Goal: Information Seeking & Learning: Learn about a topic

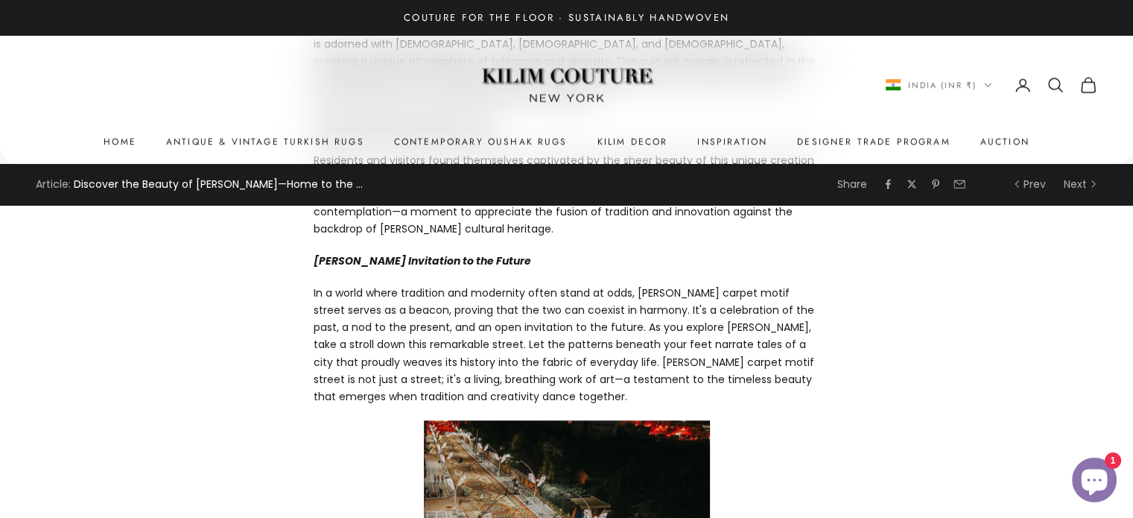
scroll to position [1489, 0]
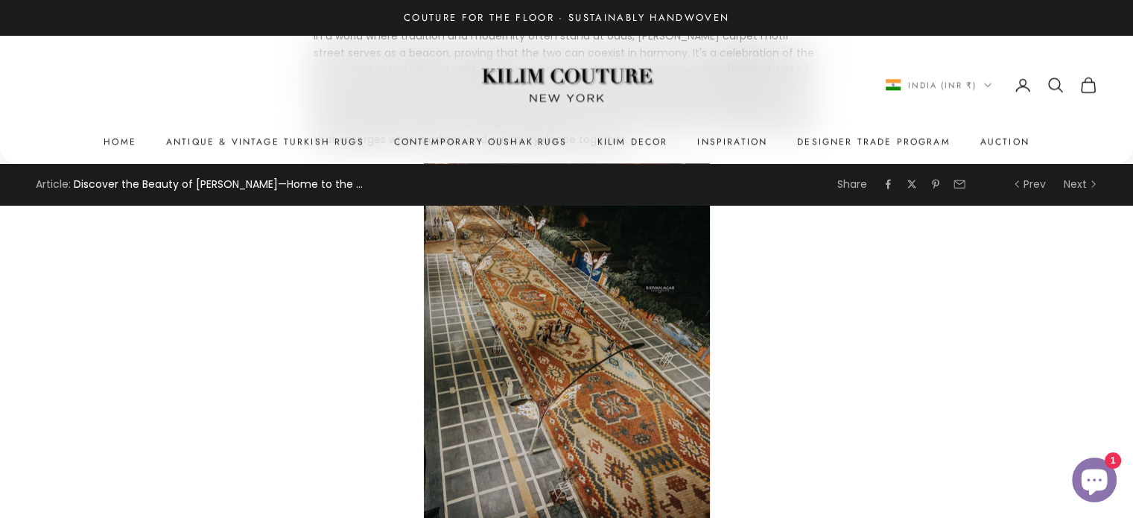
click at [620, 317] on div at bounding box center [567, 341] width 506 height 357
click at [591, 334] on div at bounding box center [567, 341] width 506 height 357
click at [590, 334] on div at bounding box center [567, 341] width 506 height 357
click at [590, 333] on div at bounding box center [567, 341] width 506 height 357
click at [590, 334] on div at bounding box center [567, 341] width 506 height 357
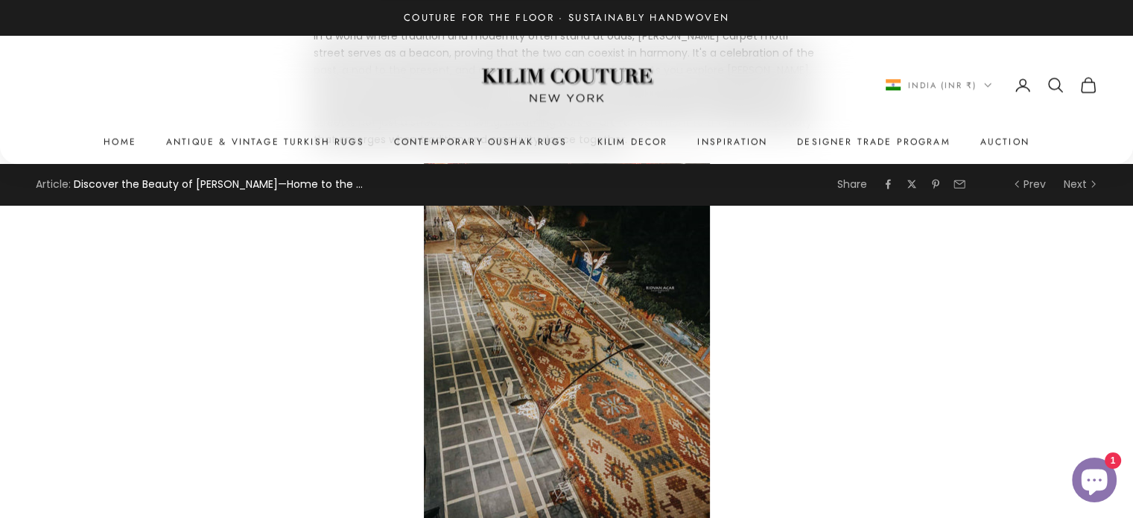
click at [590, 334] on div at bounding box center [567, 341] width 506 height 357
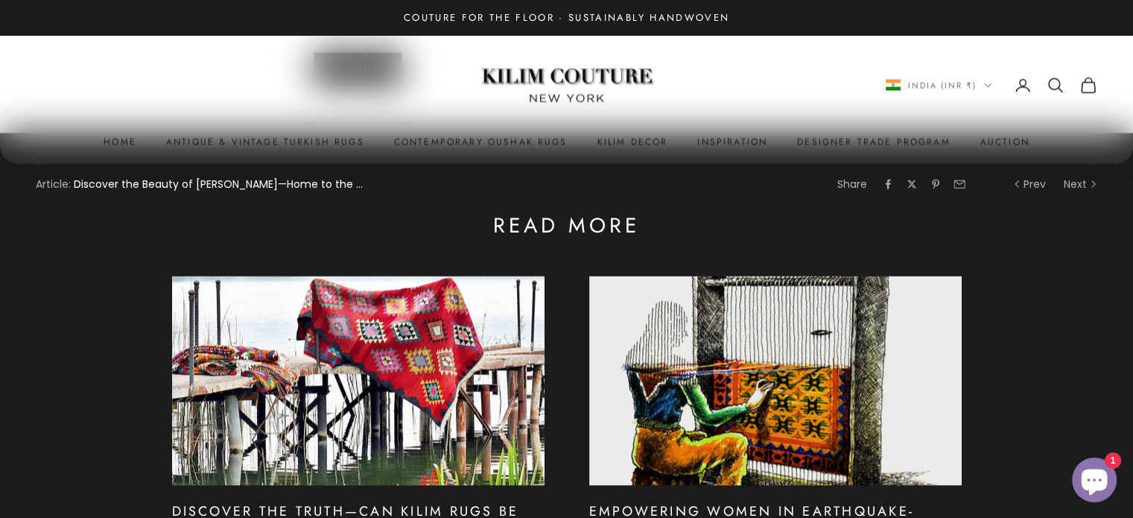
scroll to position [2340, 0]
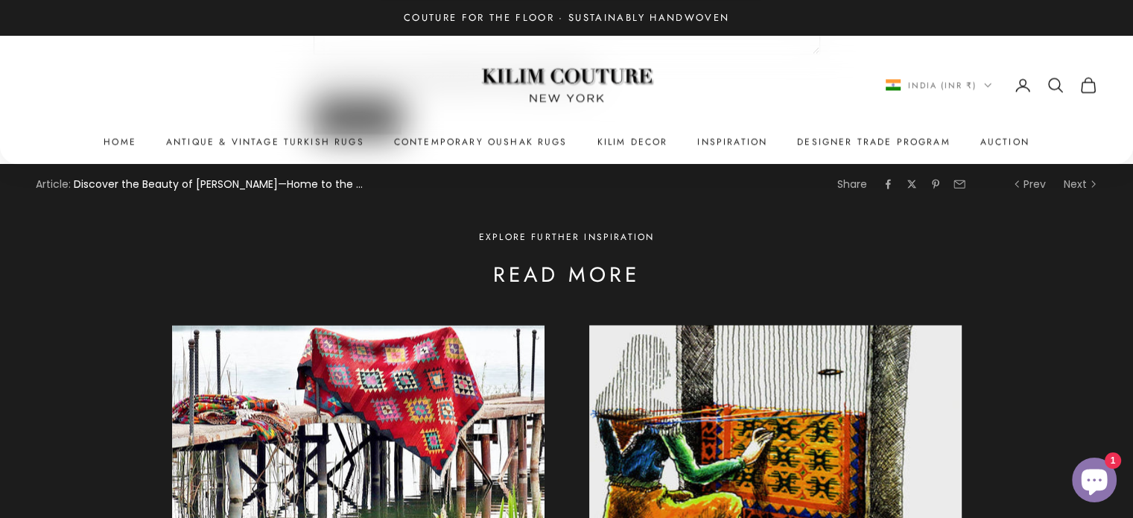
click at [756, 325] on link at bounding box center [775, 429] width 372 height 209
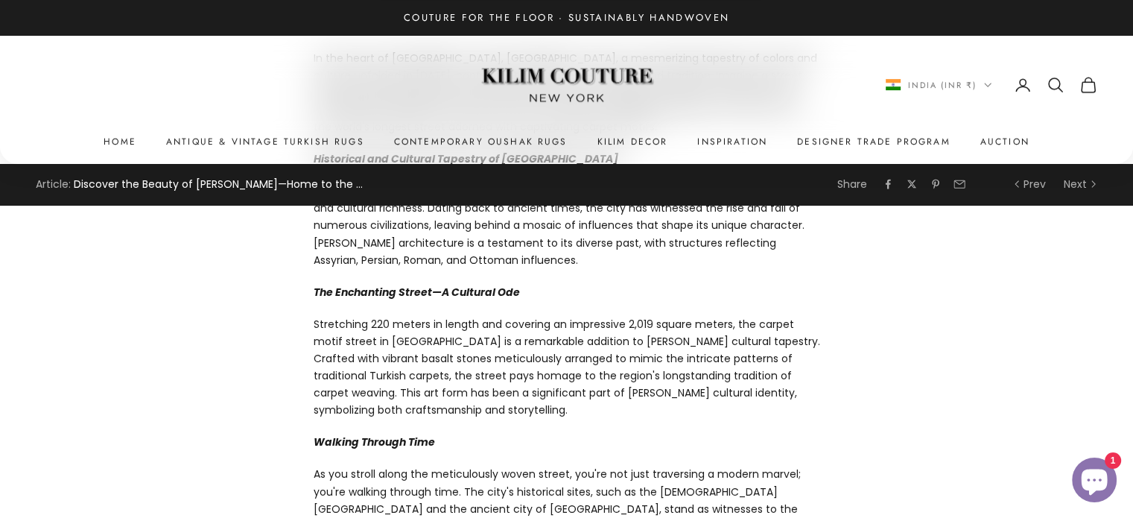
scroll to position [156, 0]
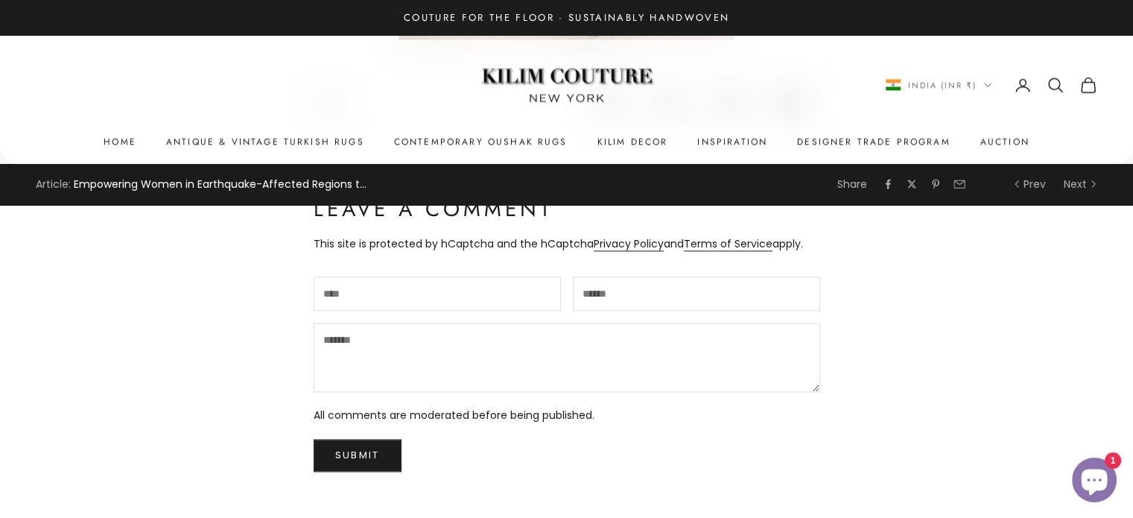
scroll to position [2085, 0]
